Goal: Information Seeking & Learning: Check status

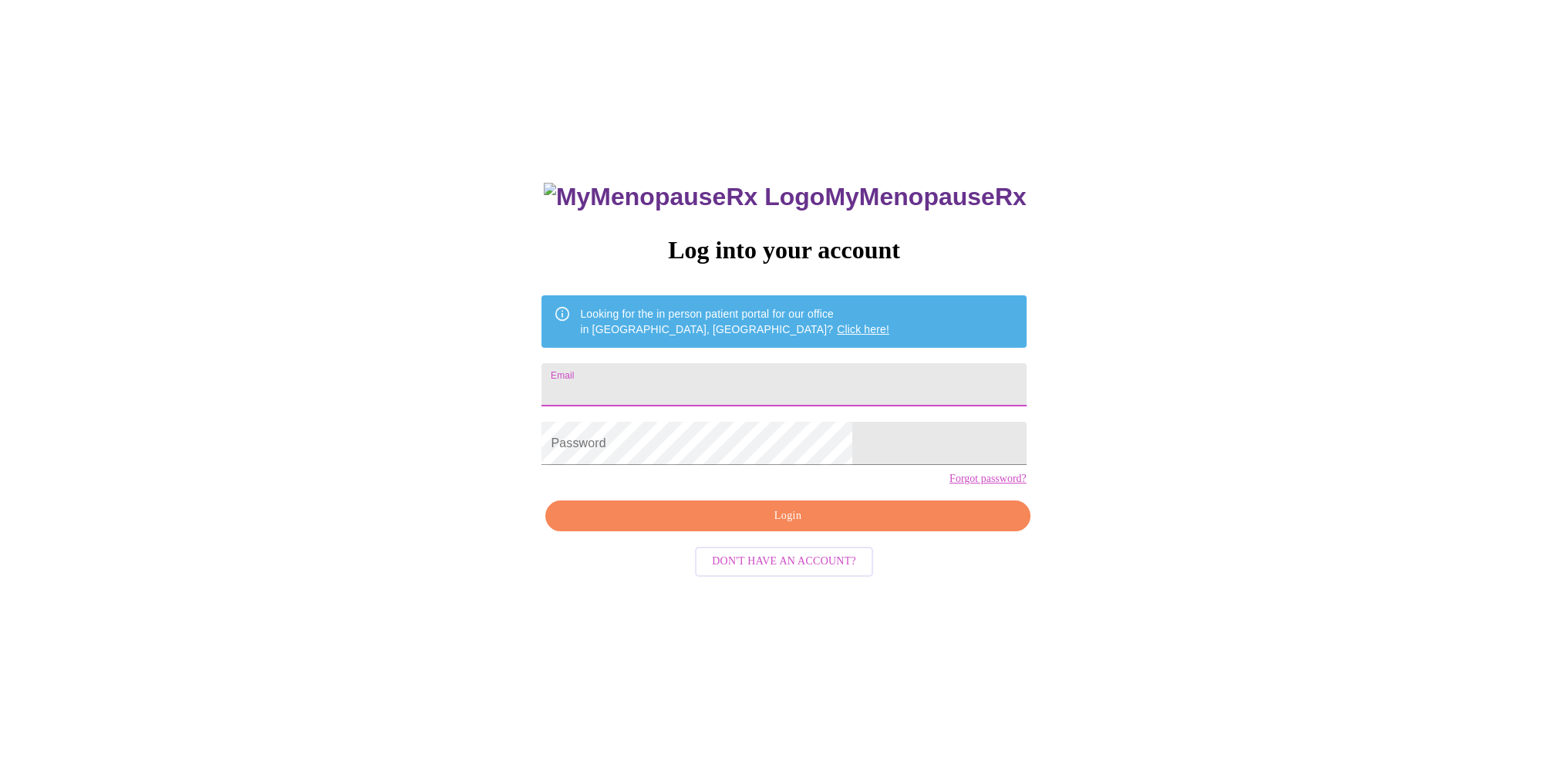
click at [675, 387] on input "Email" at bounding box center [783, 384] width 484 height 43
type input "meliann75@yahoo.com"
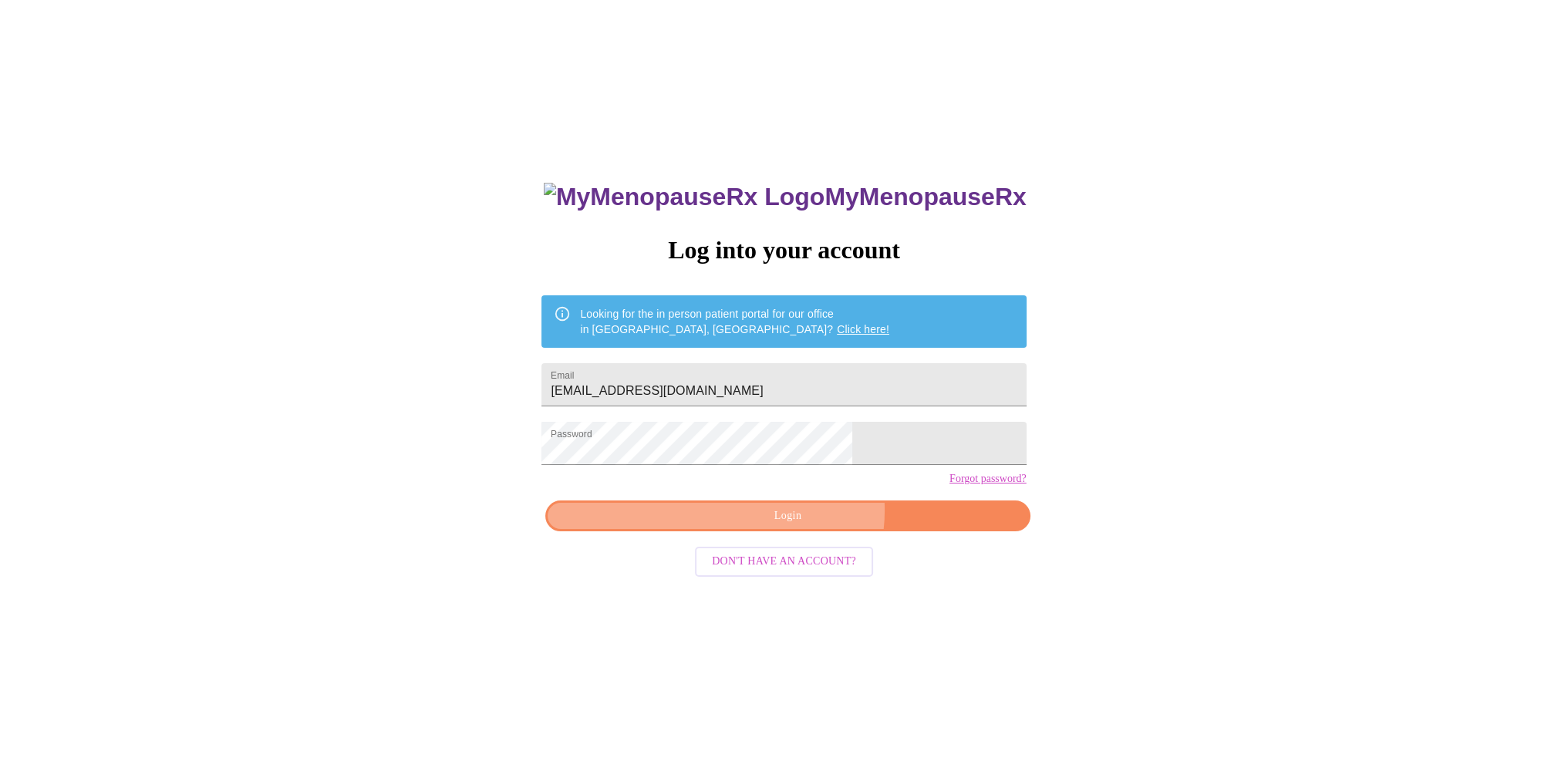
click at [801, 526] on span "Login" at bounding box center [786, 516] width 448 height 19
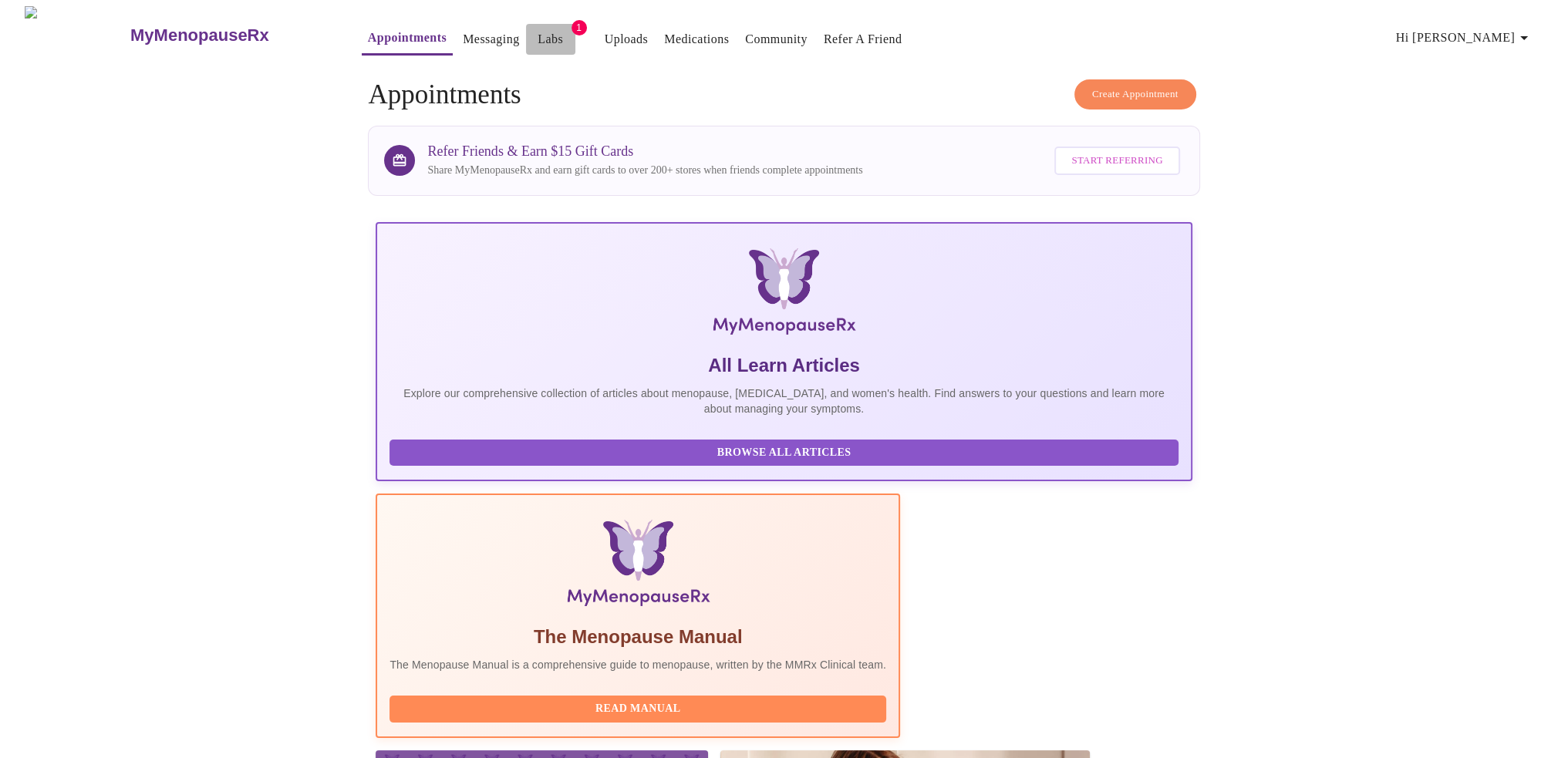
click at [538, 33] on link "Labs" at bounding box center [551, 40] width 26 height 22
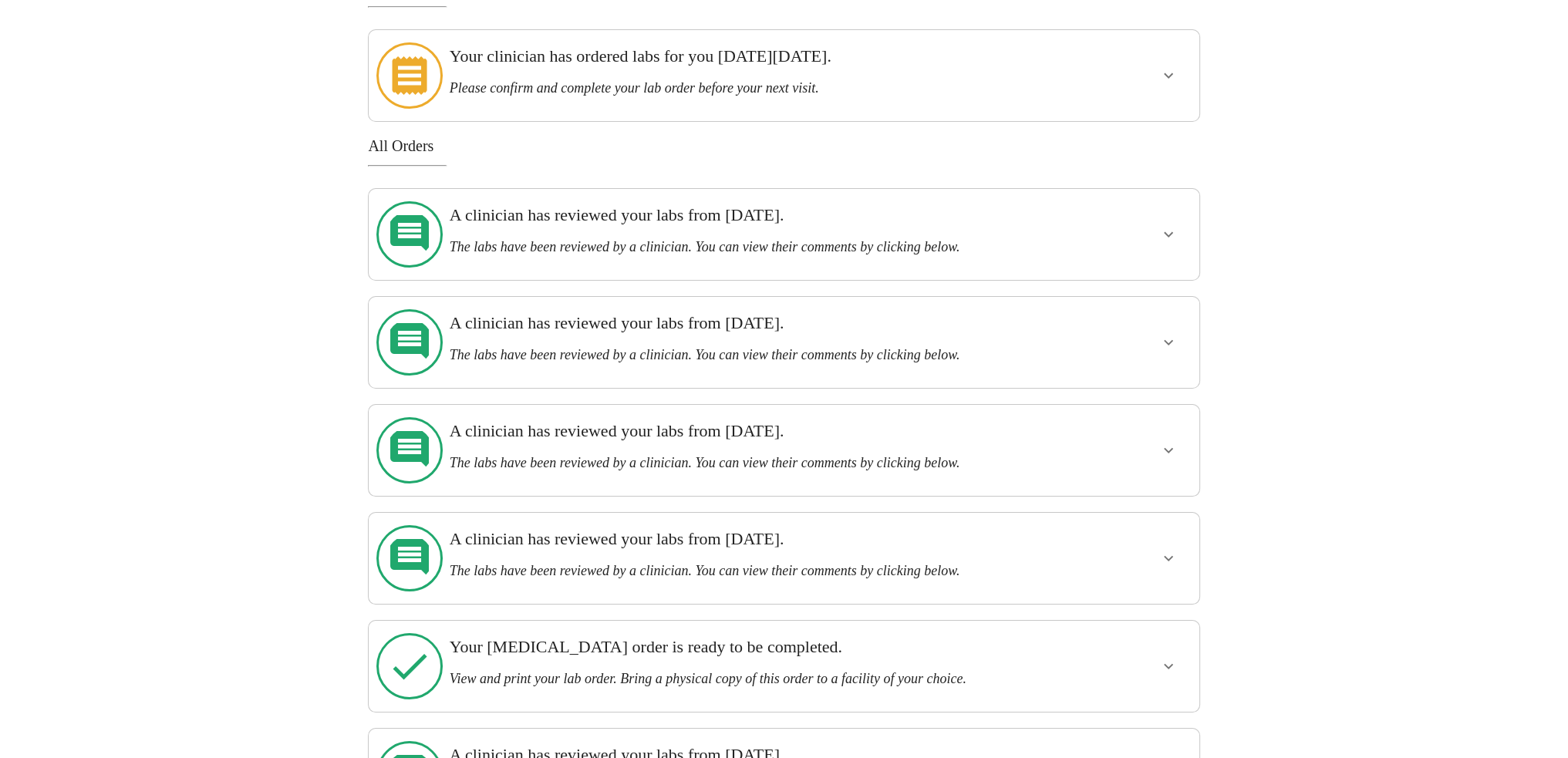
scroll to position [232, 0]
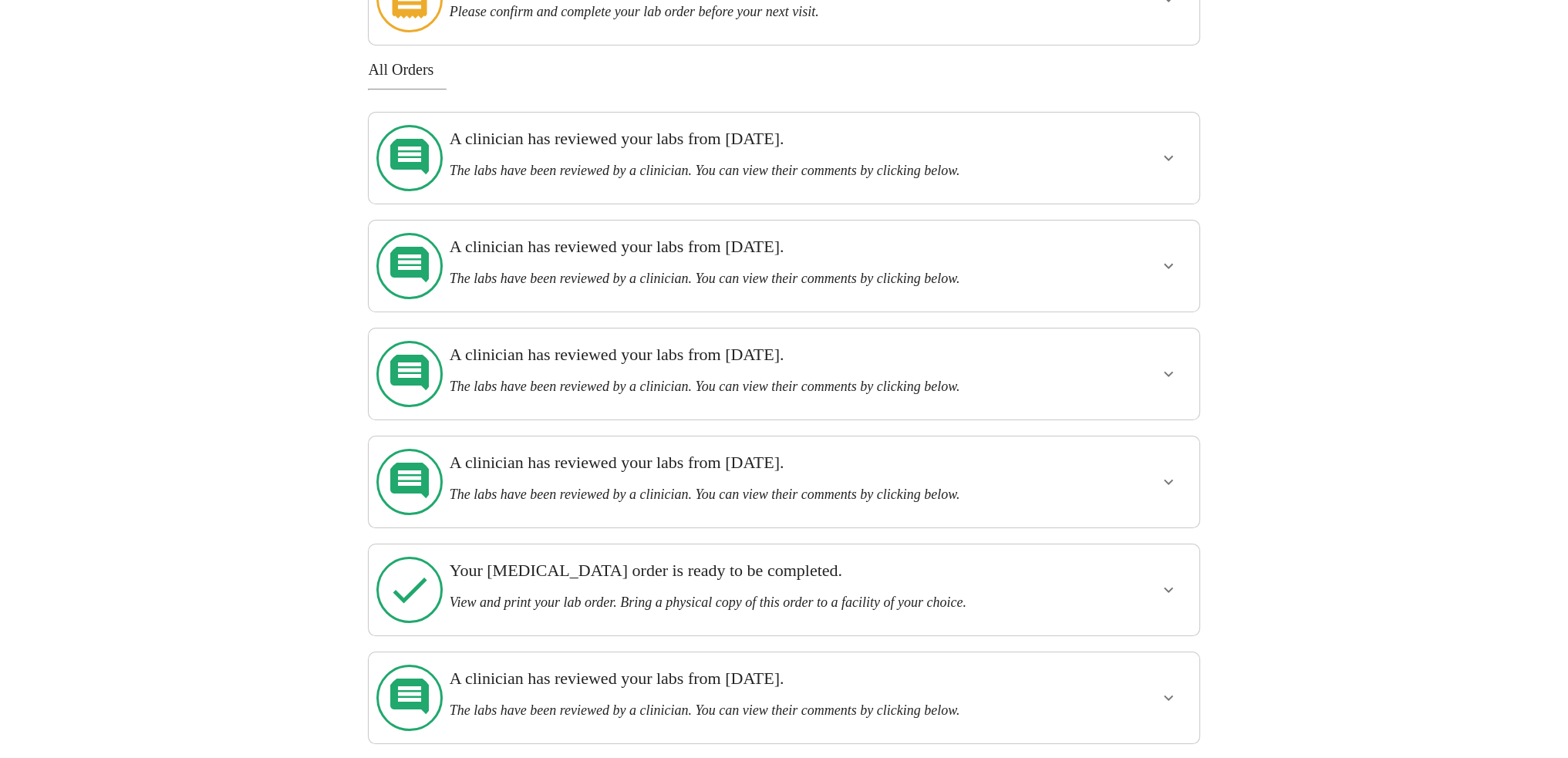
click at [1163, 473] on icon "show more" at bounding box center [1168, 481] width 19 height 19
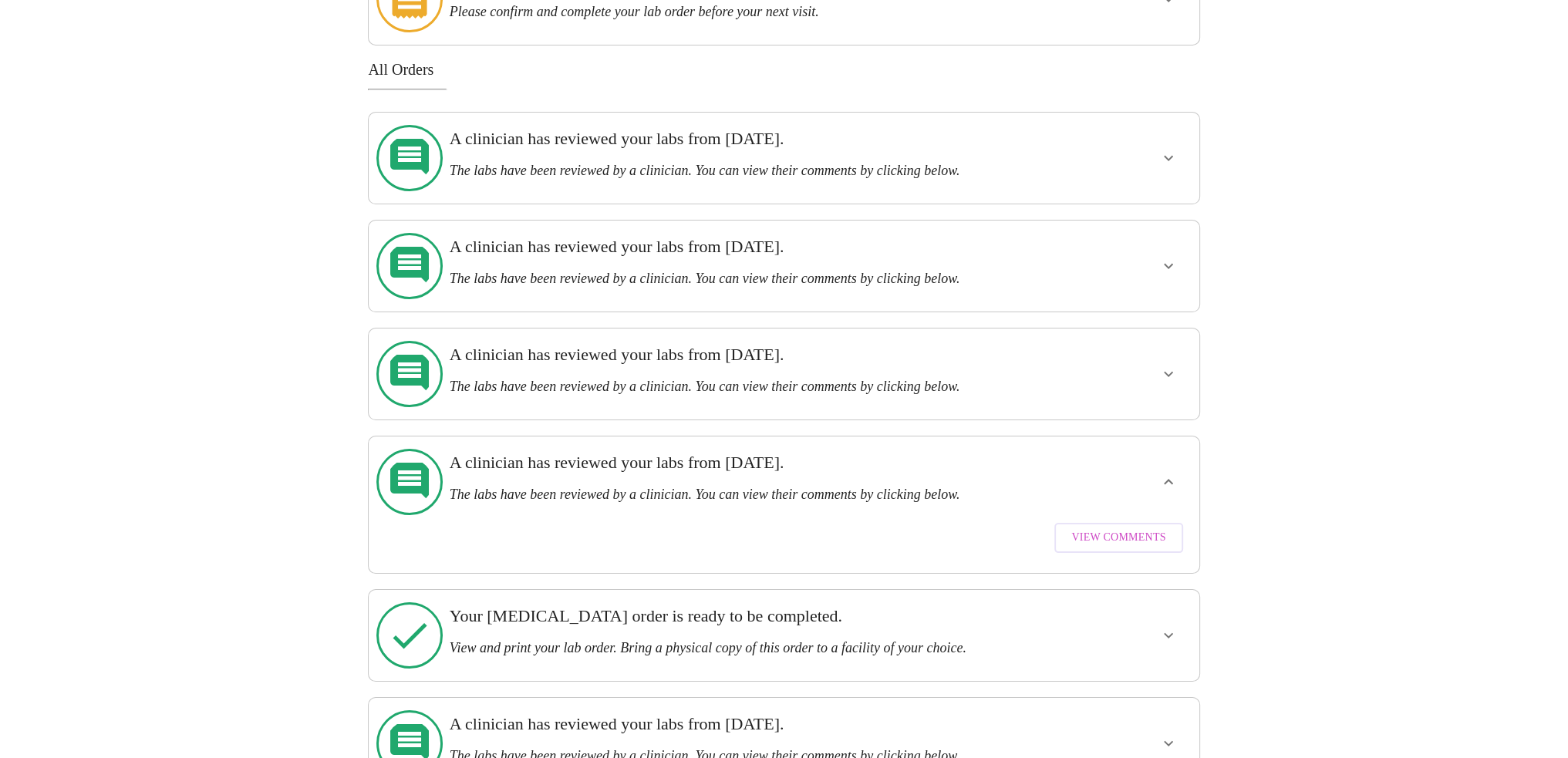
click at [1116, 528] on span "View Comments" at bounding box center [1118, 537] width 94 height 19
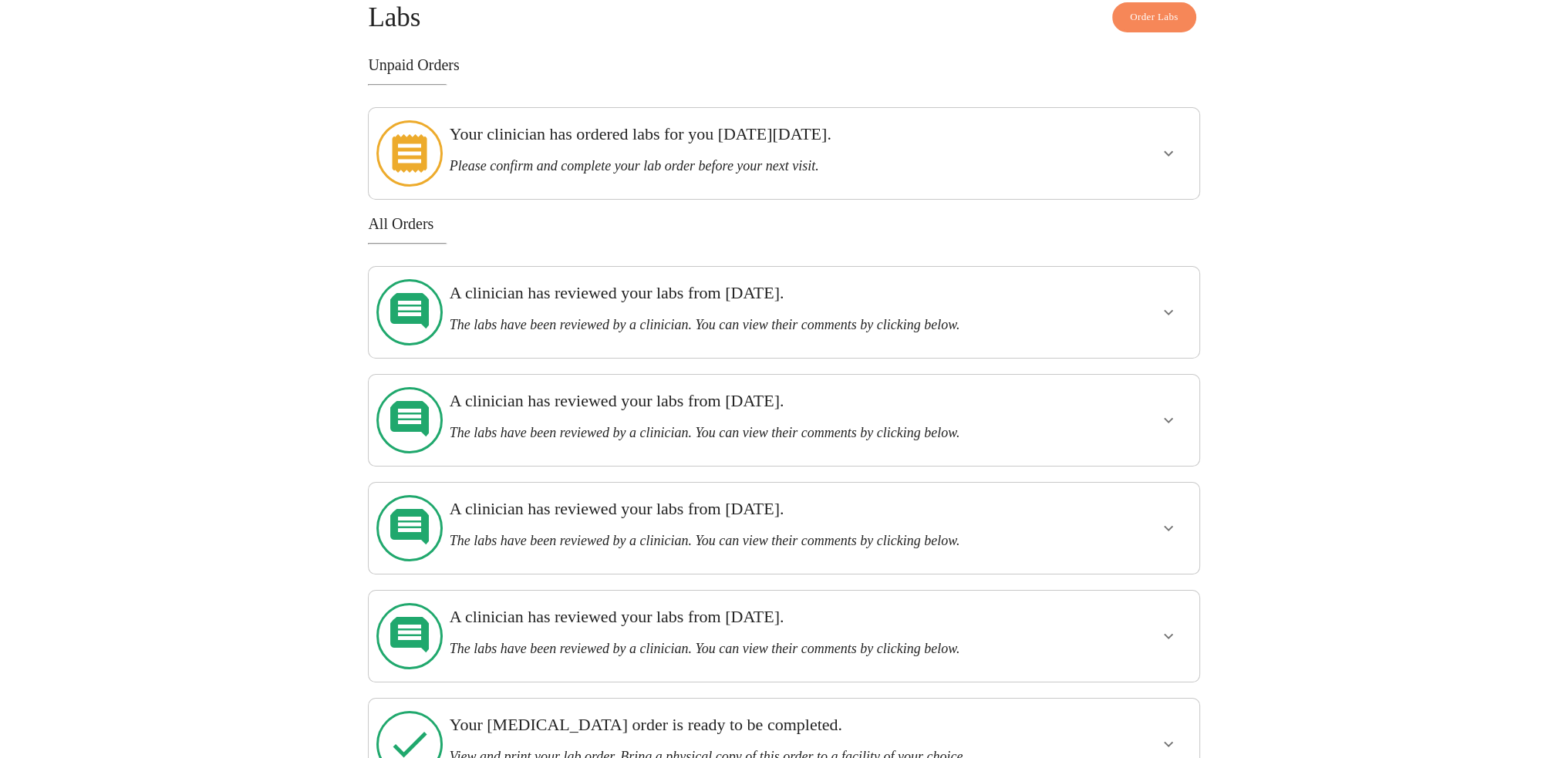
scroll to position [154, 0]
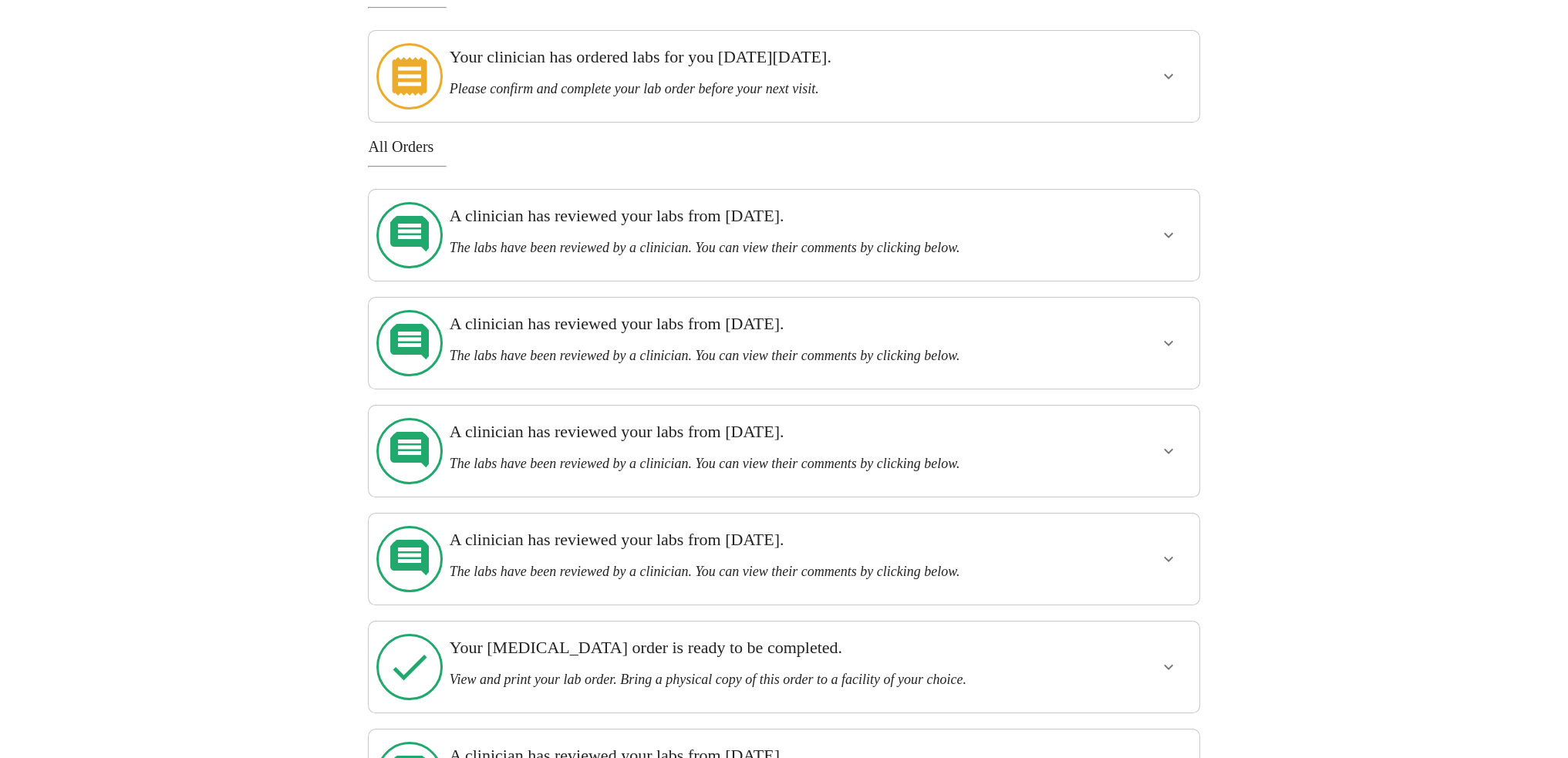
click at [1046, 412] on div "A clinician has reviewed your labs from Tuesday, August 12th. The labs have bee…" at bounding box center [750, 451] width 613 height 79
click at [1167, 442] on icon "show more" at bounding box center [1168, 451] width 19 height 19
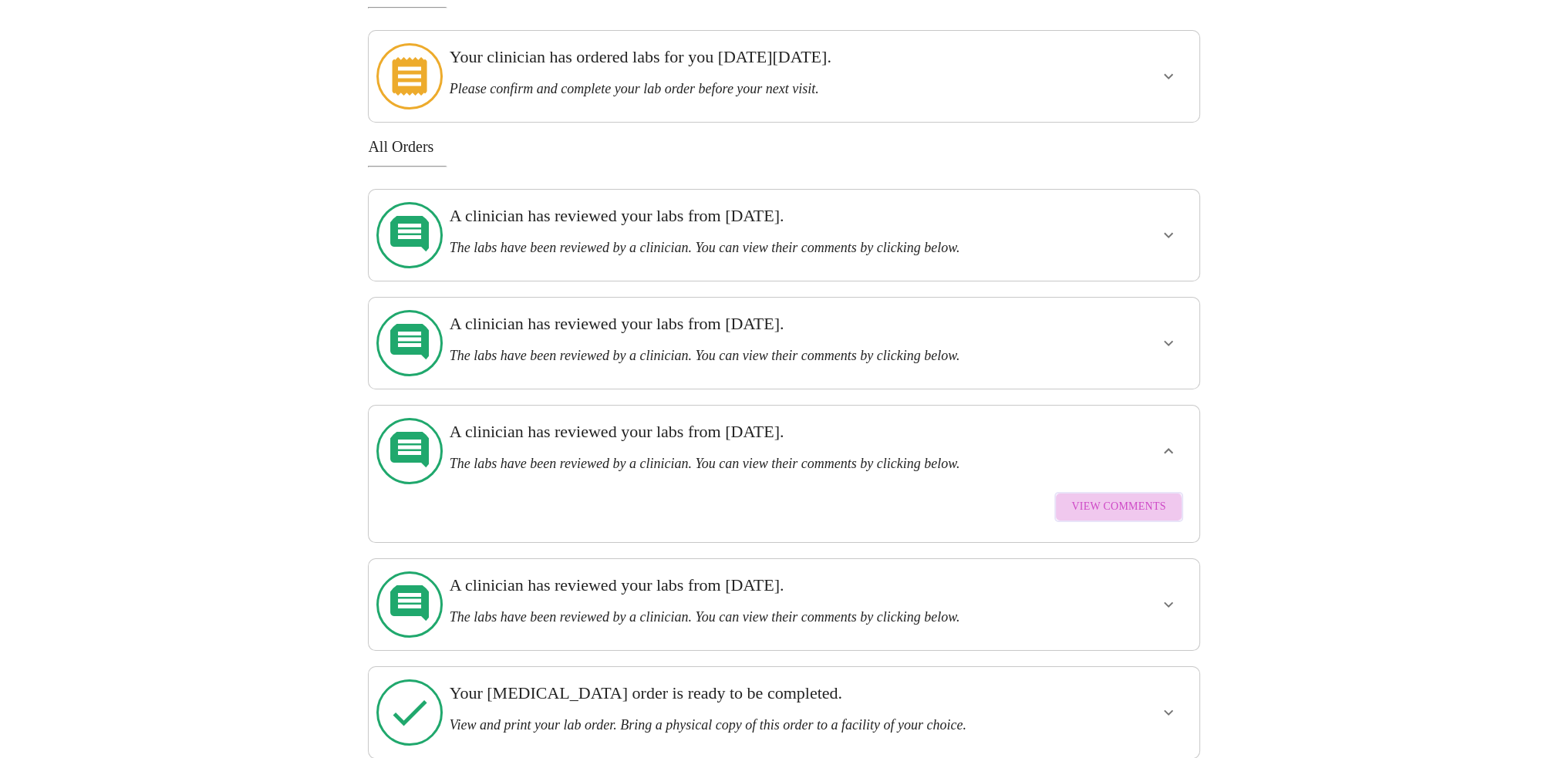
click at [1122, 497] on span "View Comments" at bounding box center [1118, 506] width 94 height 19
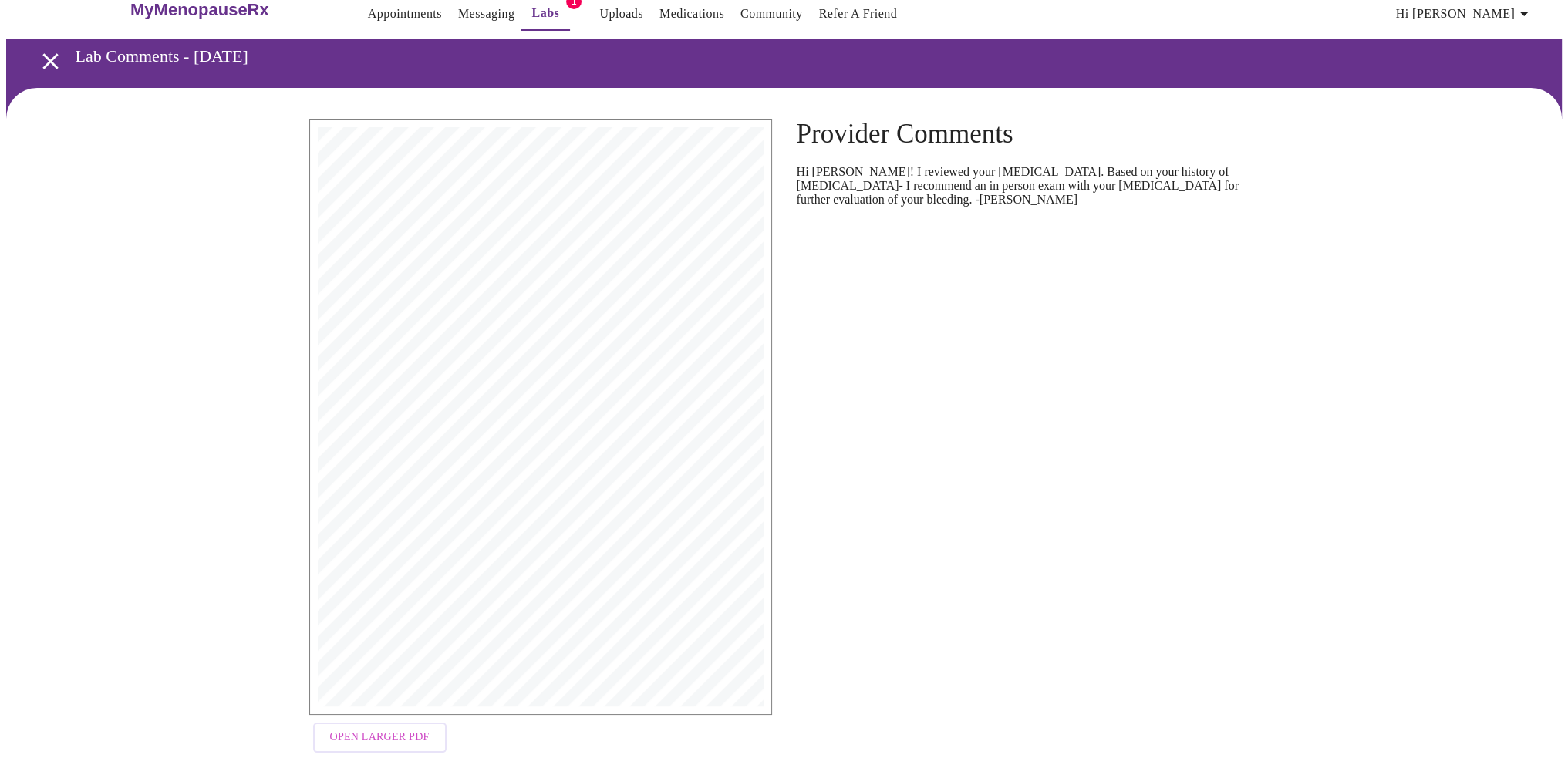
scroll to position [51, 0]
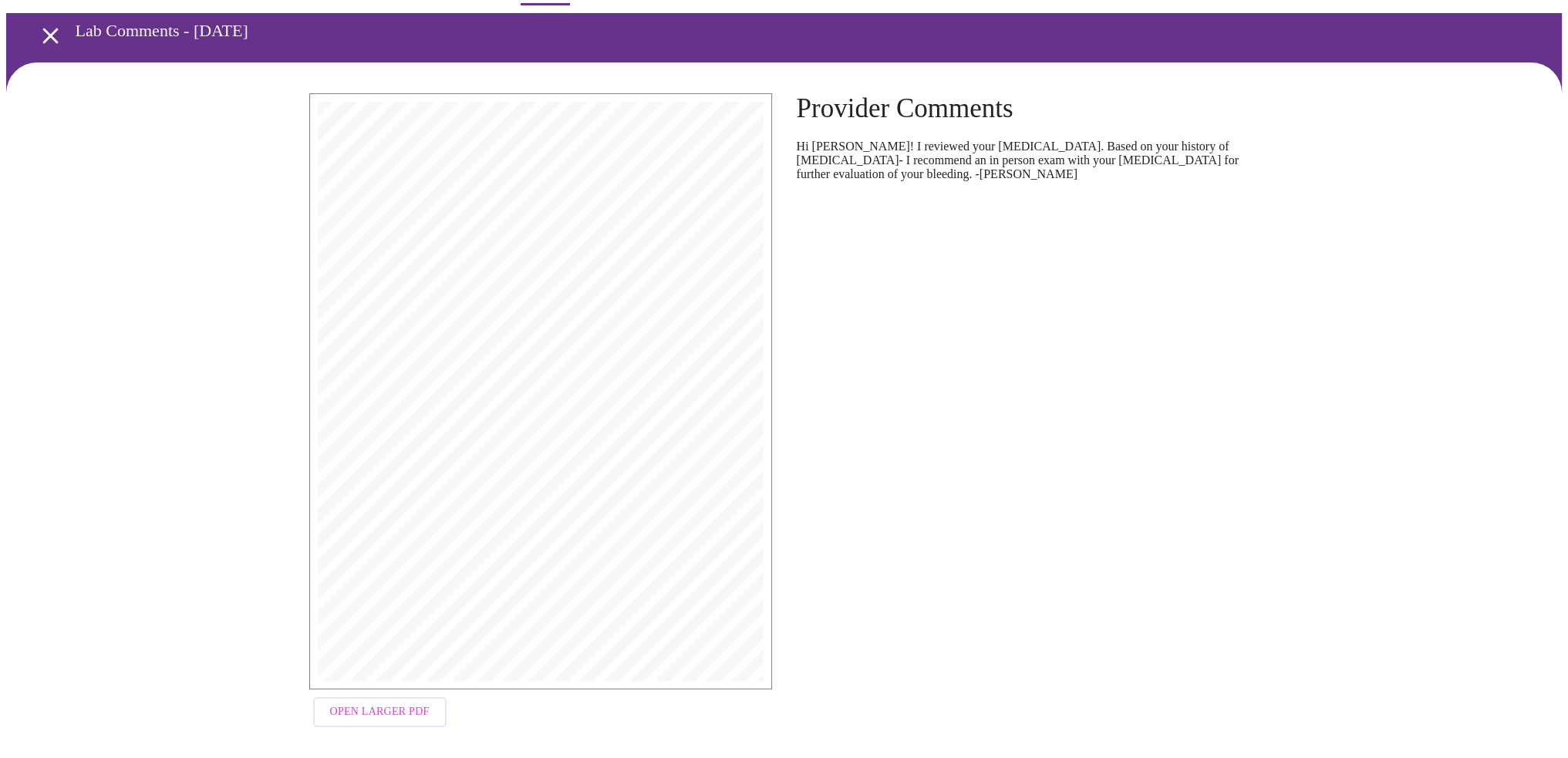
click at [394, 703] on span "Open Larger PDF" at bounding box center [380, 712] width 99 height 19
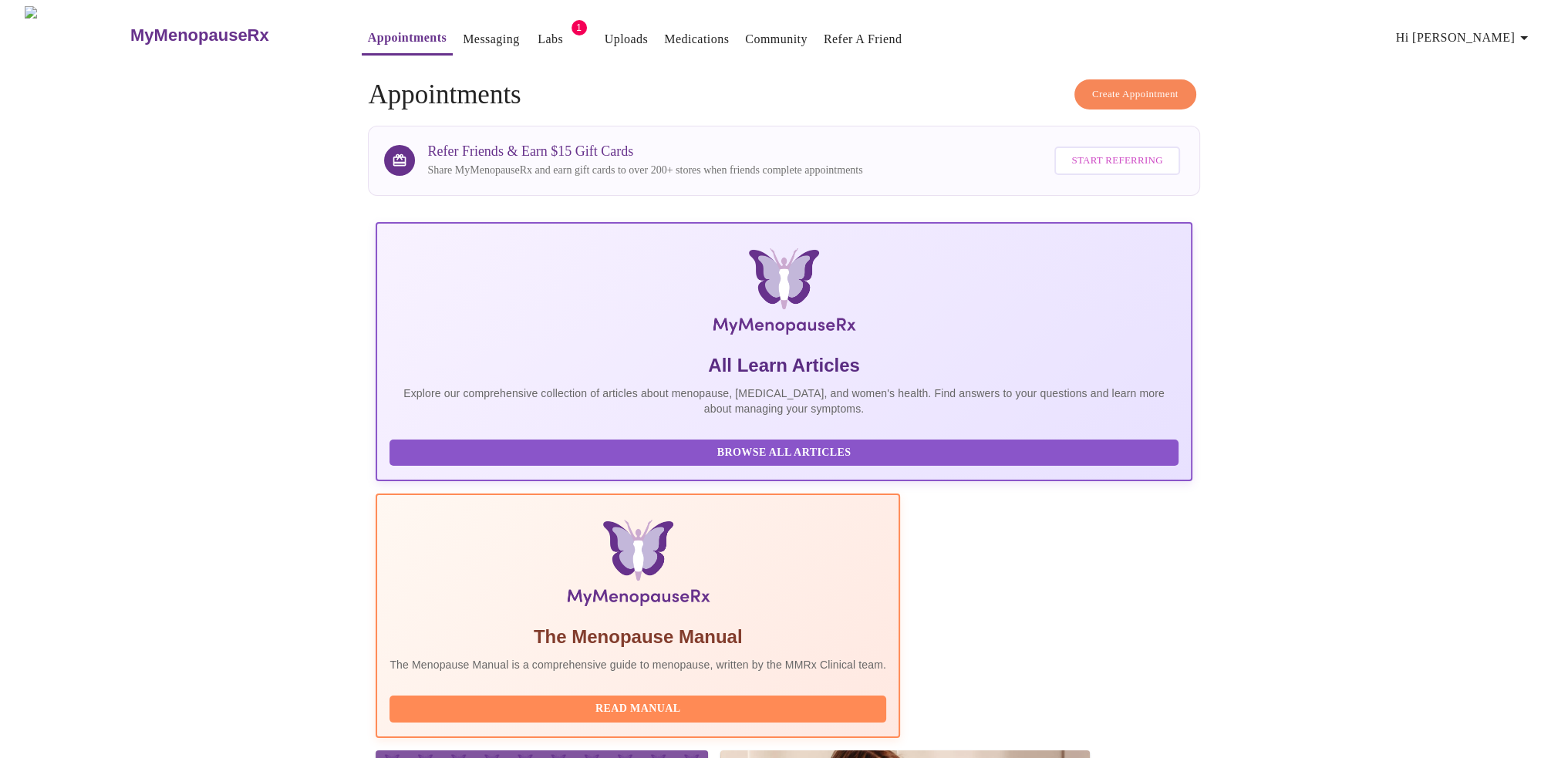
click at [664, 29] on link "Medications" at bounding box center [696, 40] width 65 height 22
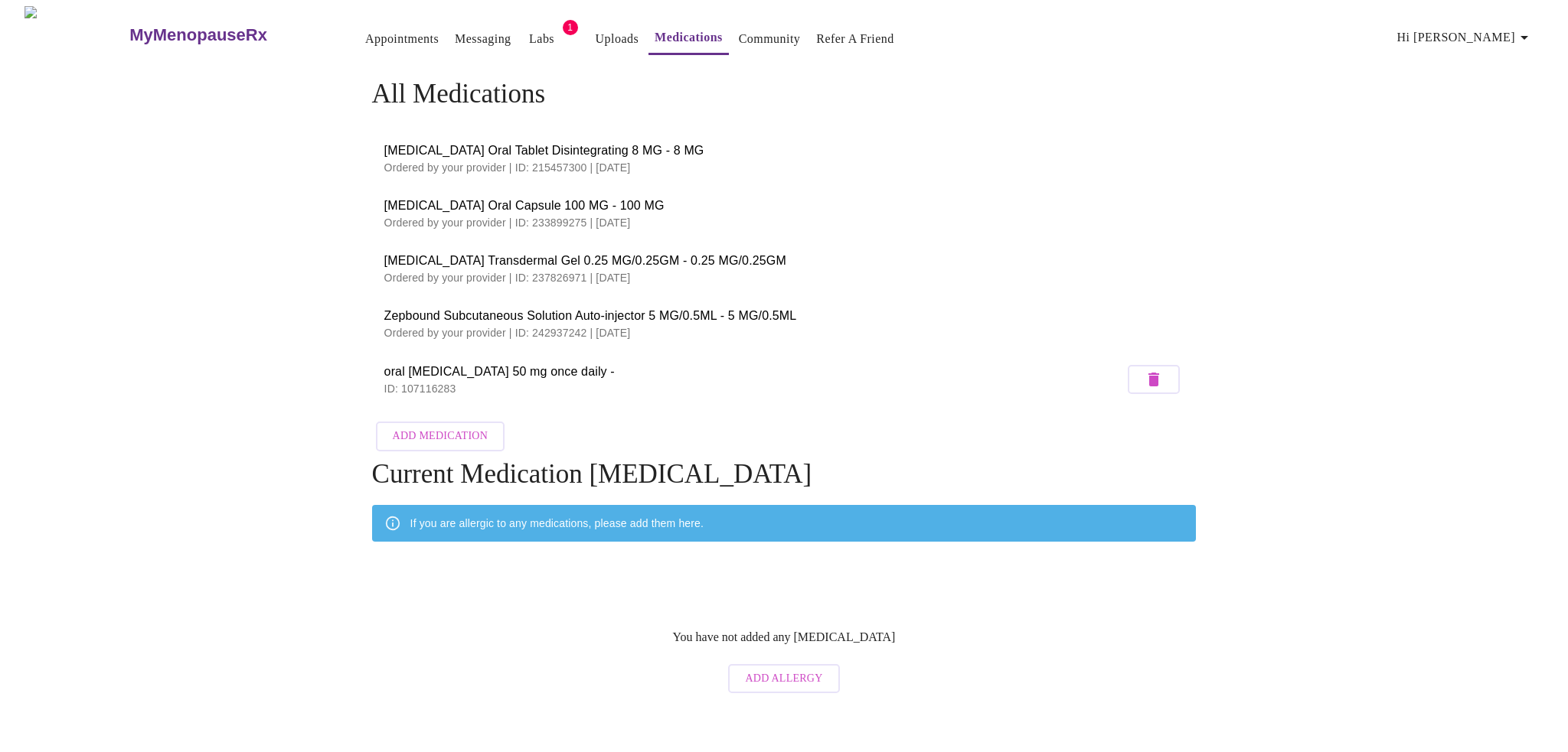
click at [312, 373] on div "All Medications [MEDICAL_DATA] Oral Tablet Disintegrating 8 MG - 8 MG Ordered b…" at bounding box center [784, 390] width 980 height 623
click at [529, 33] on link "Labs" at bounding box center [542, 39] width 26 height 22
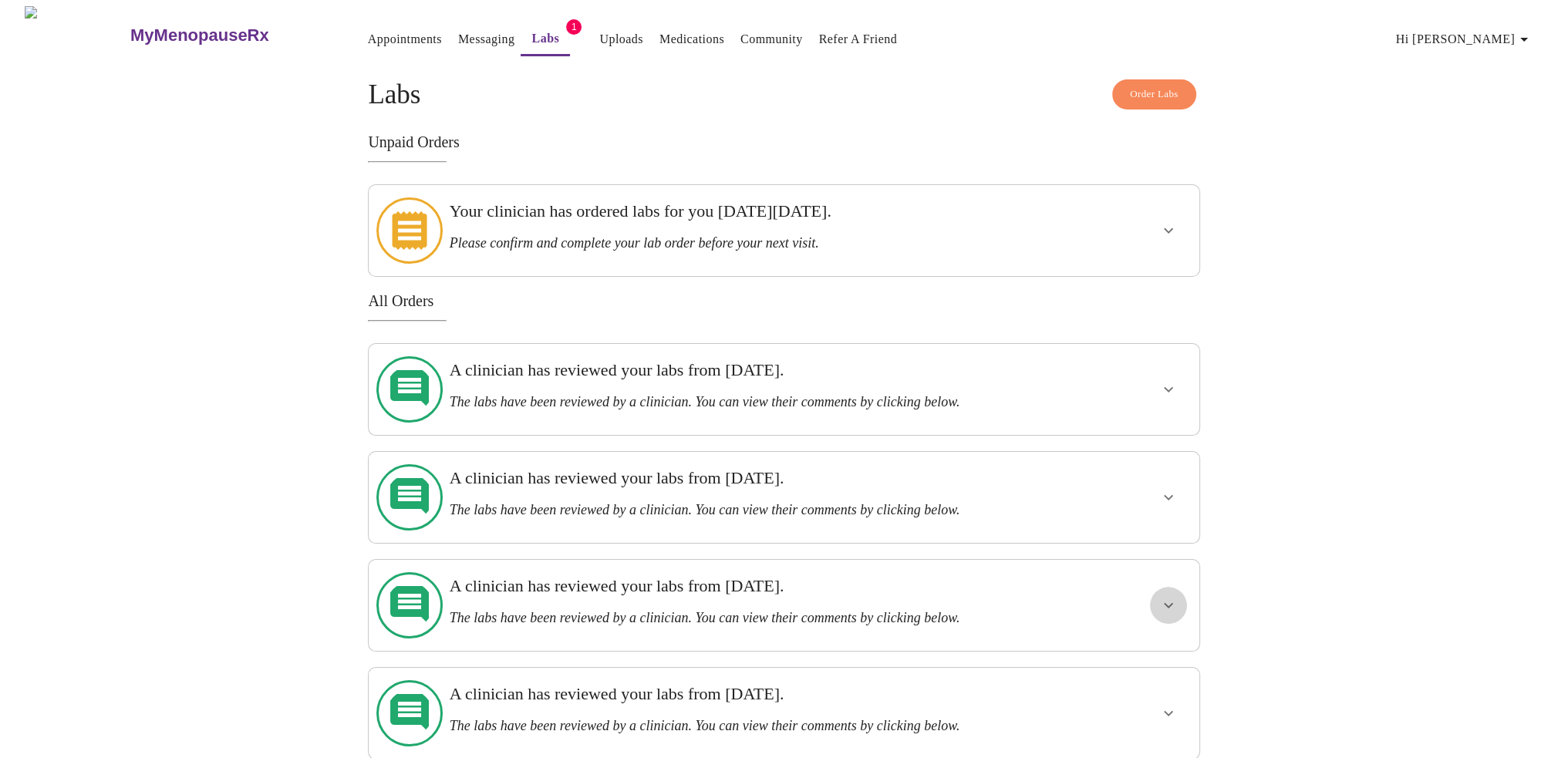
click at [1172, 597] on icon "show more" at bounding box center [1168, 606] width 19 height 19
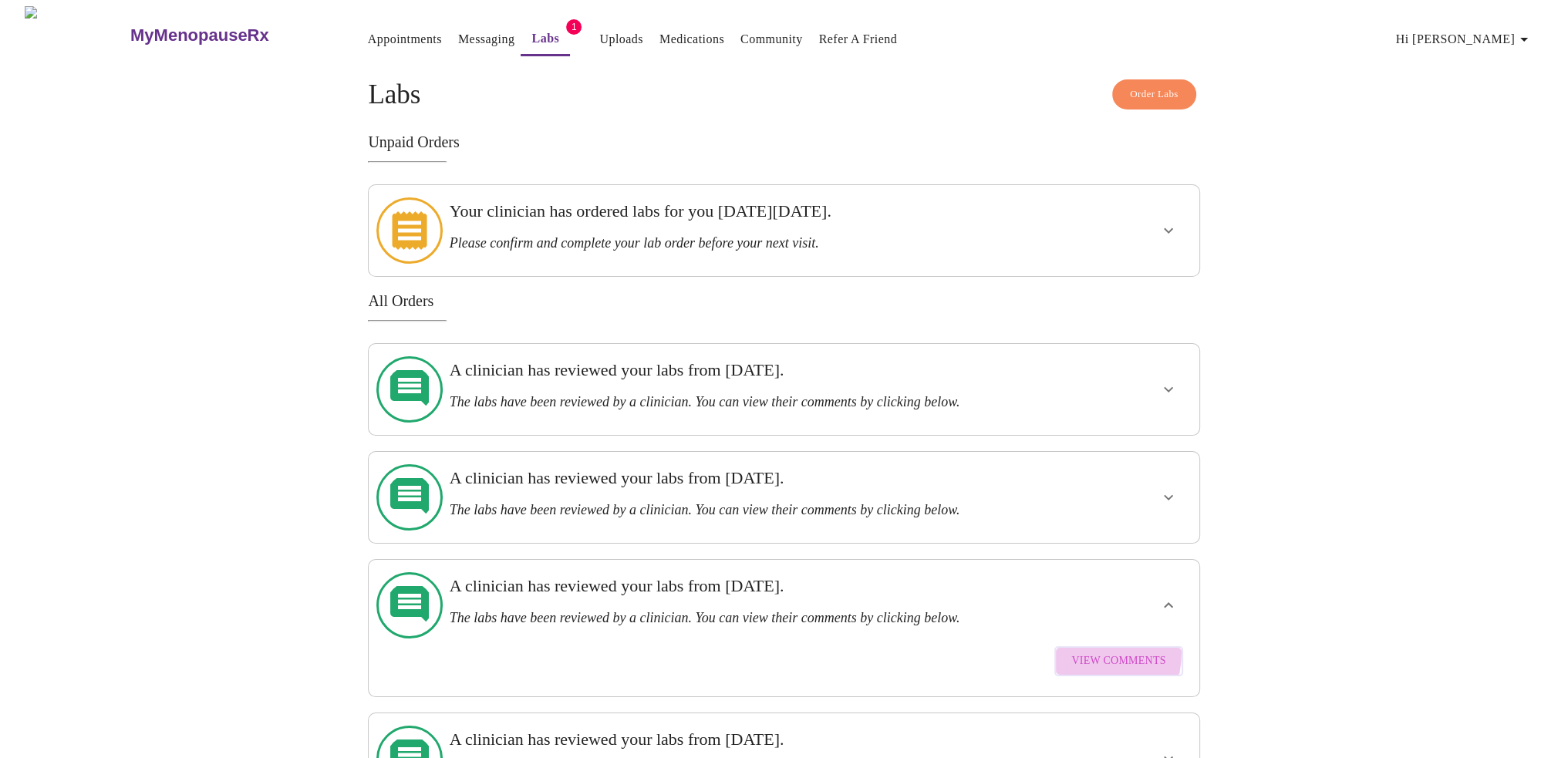
click at [1073, 647] on button "View Comments" at bounding box center [1118, 662] width 128 height 30
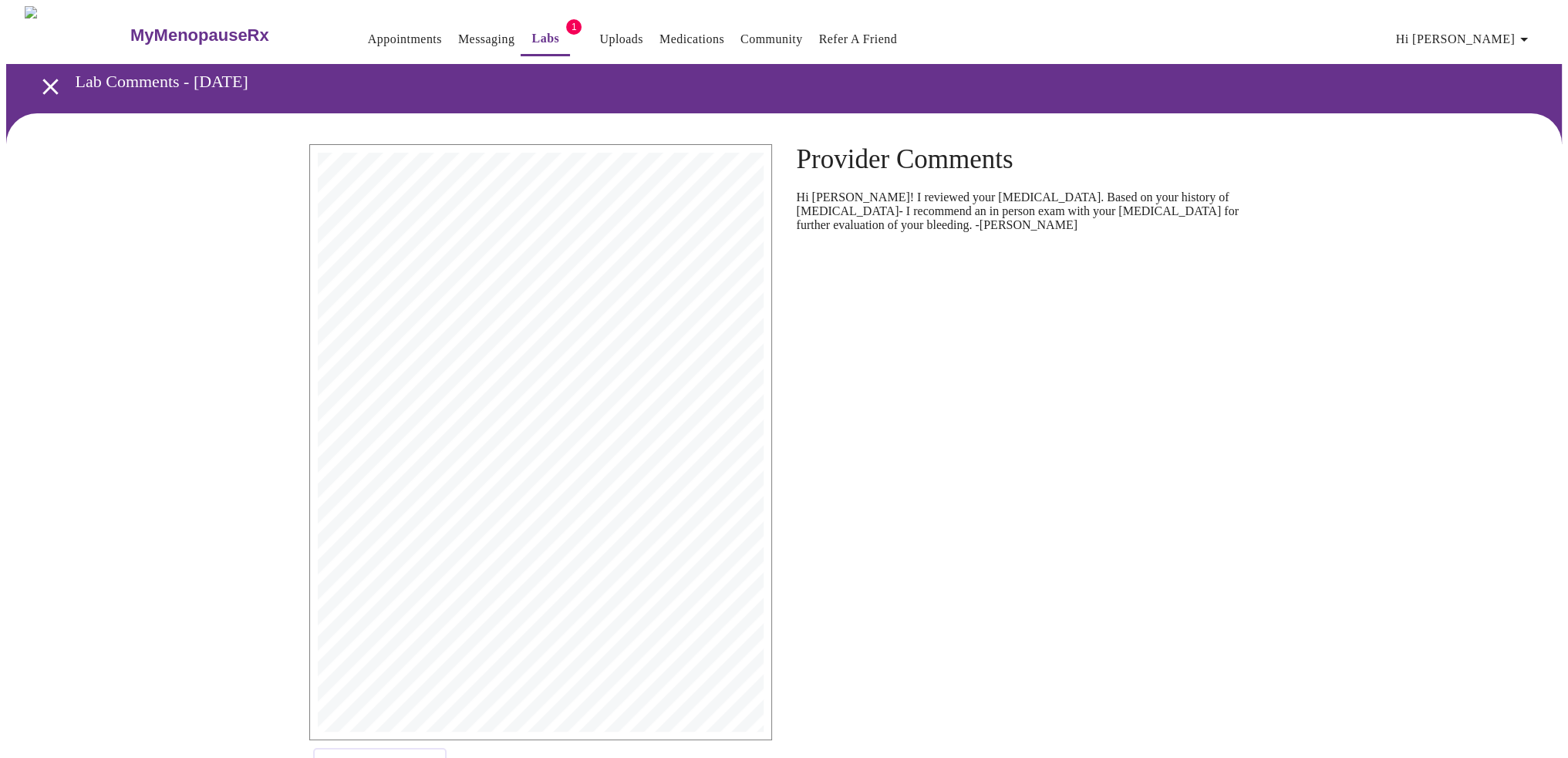
scroll to position [51, 0]
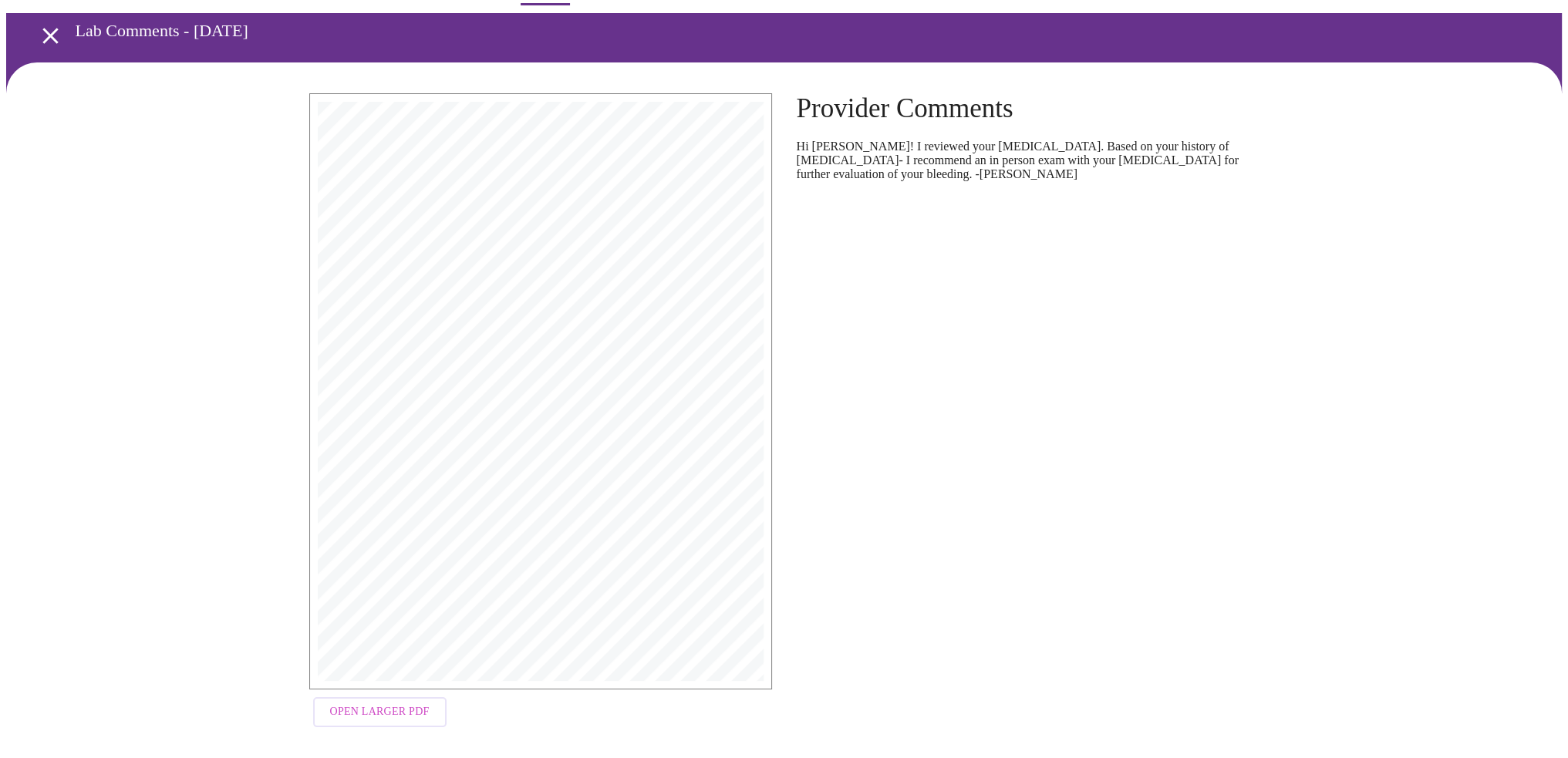
click at [43, 28] on icon "open drawer" at bounding box center [51, 36] width 16 height 16
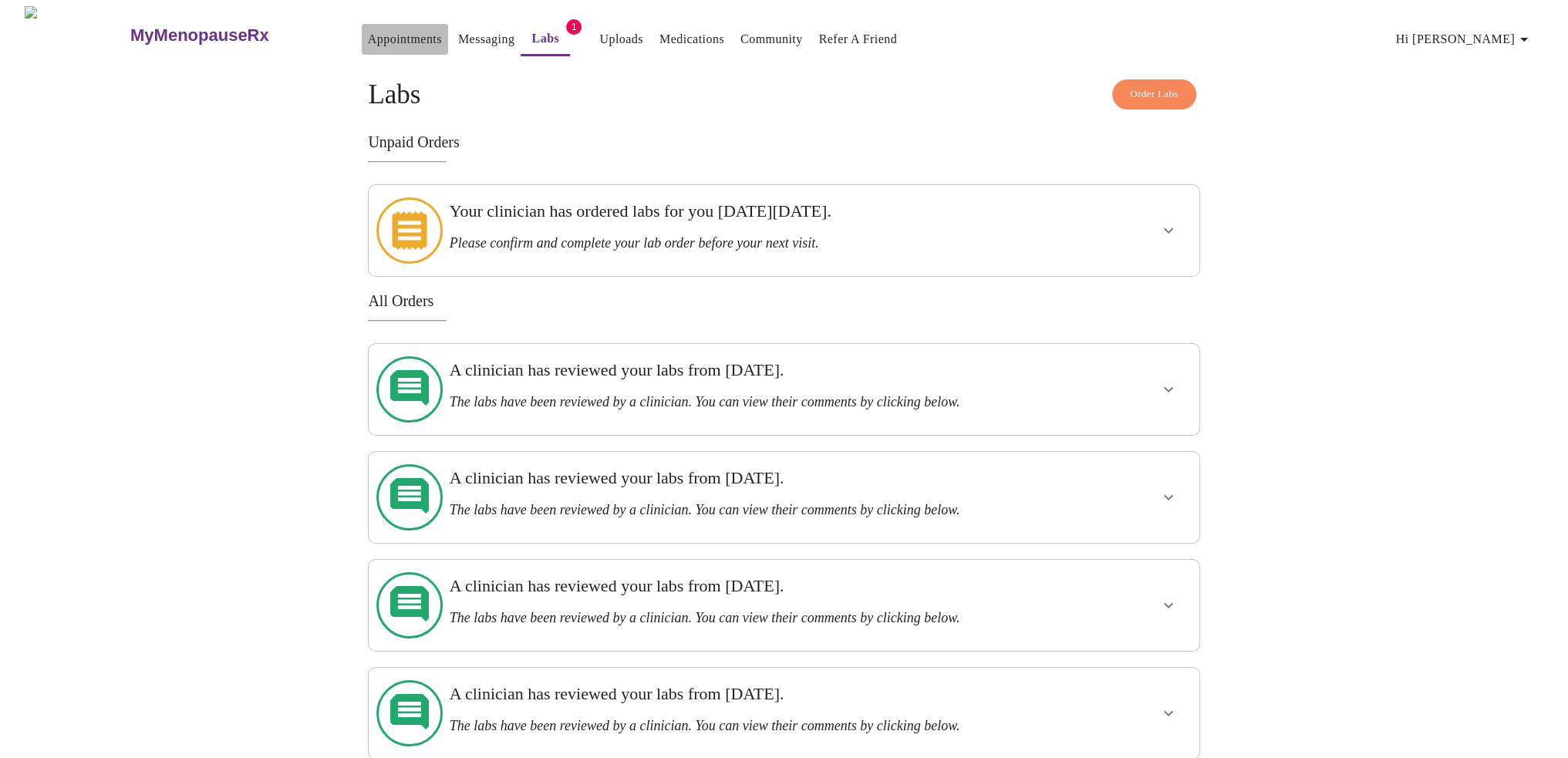
click at [368, 29] on link "Appointments" at bounding box center [405, 40] width 74 height 22
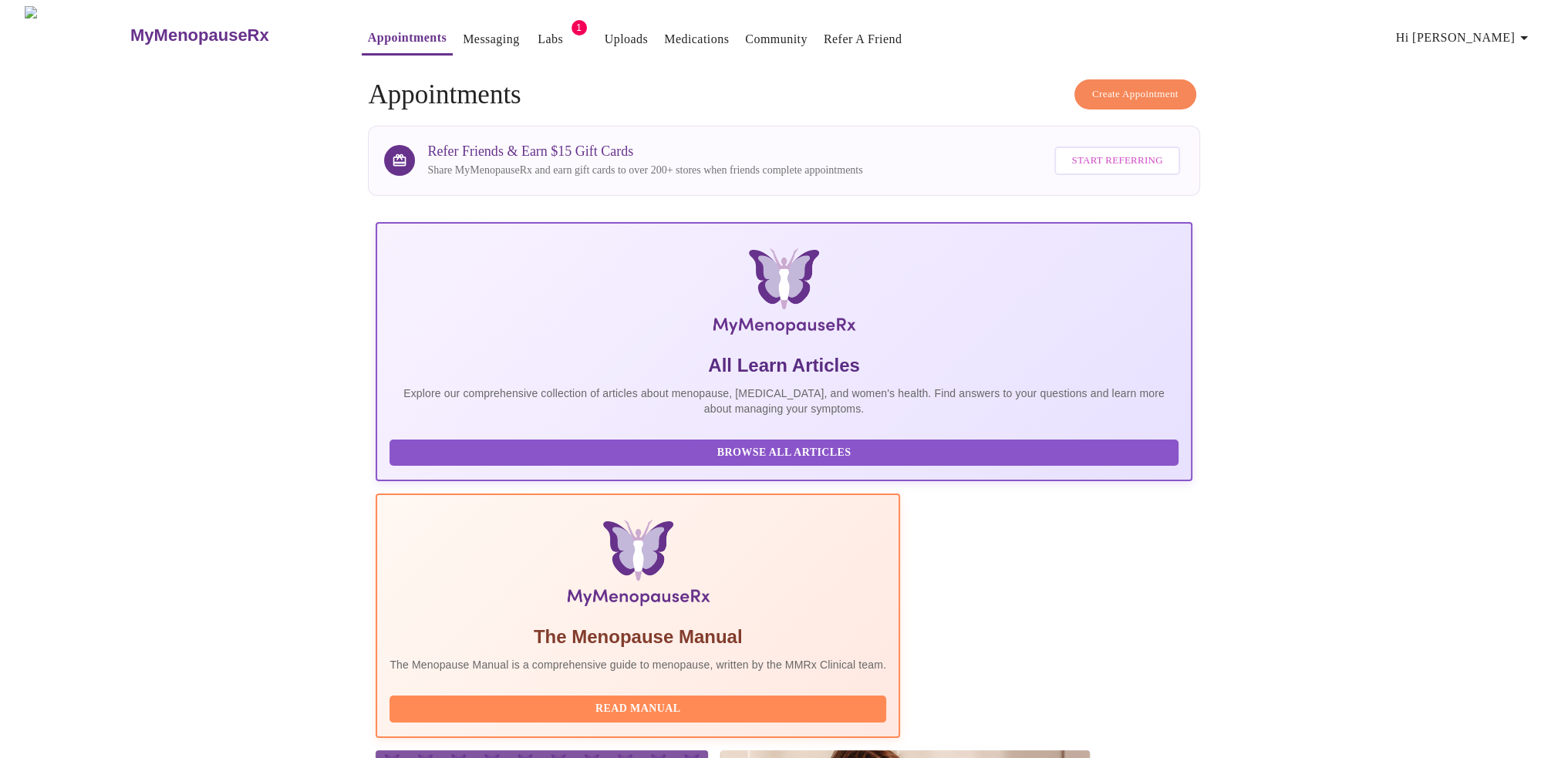
scroll to position [78, 0]
